Goal: Information Seeking & Learning: Learn about a topic

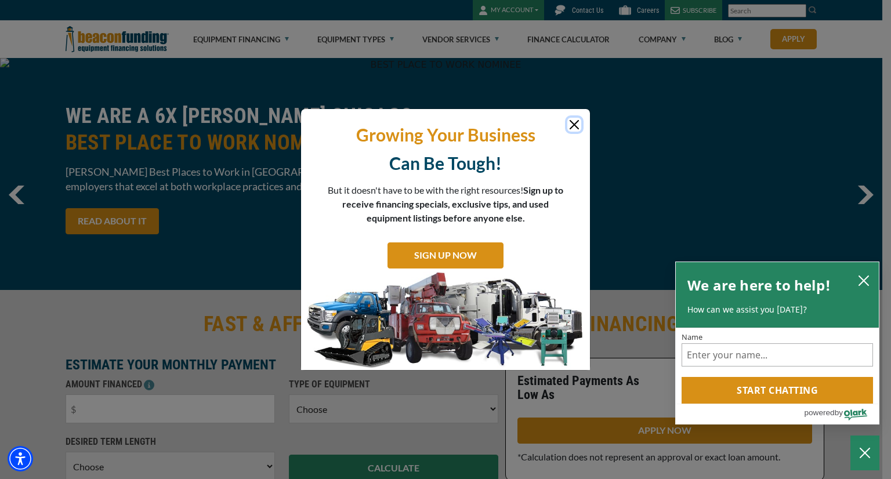
click at [570, 126] on button "Close" at bounding box center [574, 125] width 14 height 14
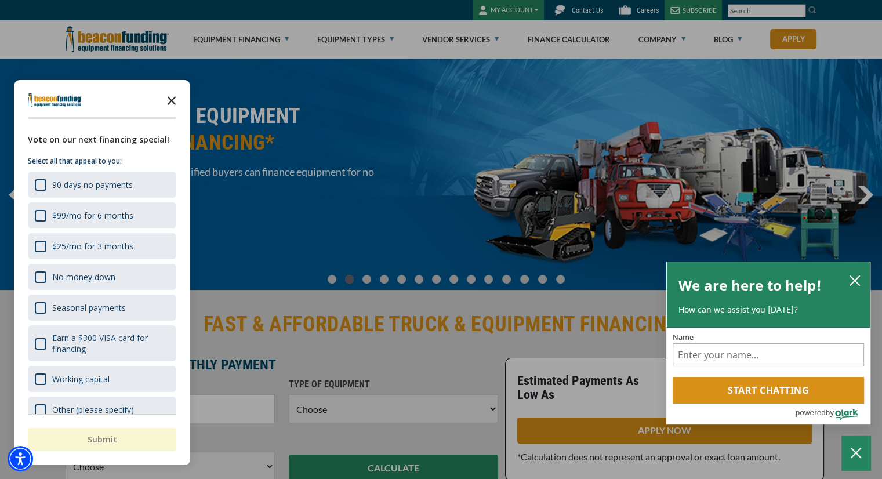
click at [172, 103] on icon "Close the survey" at bounding box center [171, 99] width 23 height 23
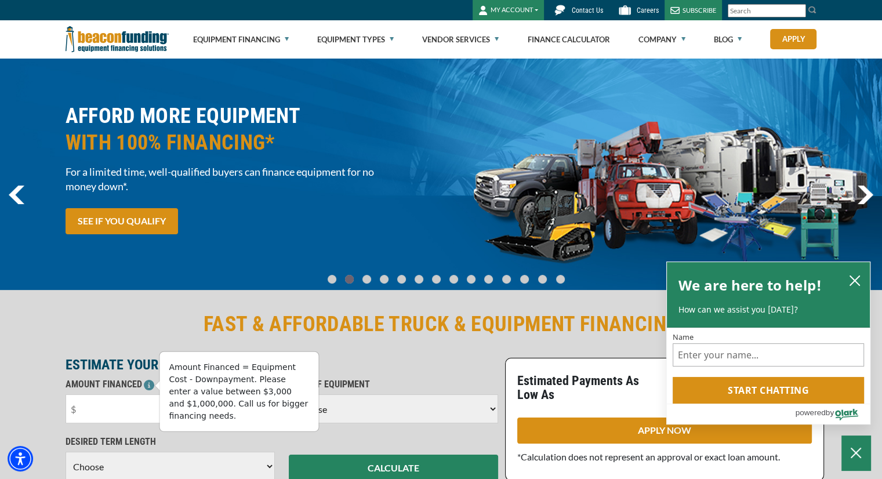
click at [150, 385] on icon at bounding box center [149, 385] width 10 height 10
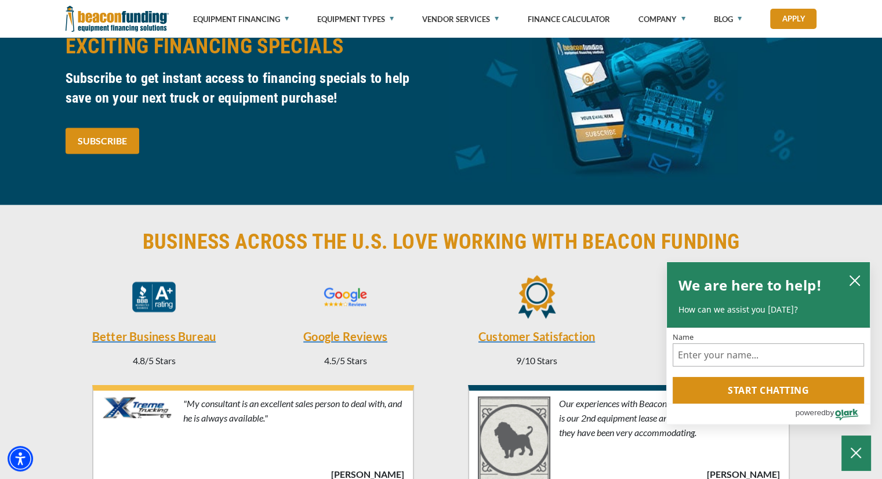
scroll to position [2520, 0]
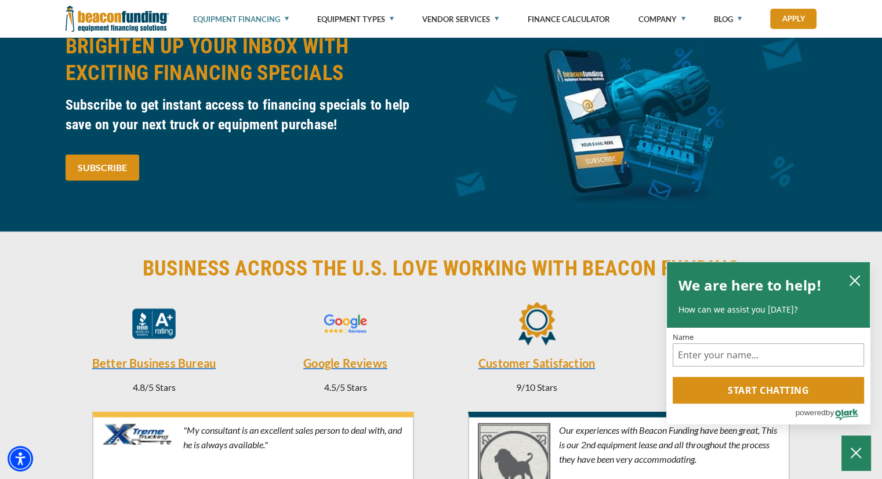
click at [259, 27] on link "Equipment Financing" at bounding box center [241, 19] width 96 height 38
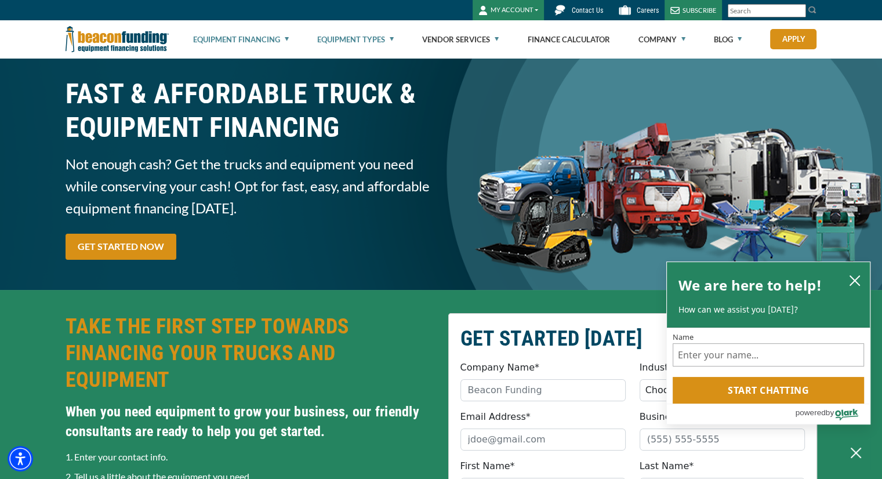
click at [342, 30] on link "Equipment Types" at bounding box center [355, 39] width 77 height 37
